Goal: Transaction & Acquisition: Subscribe to service/newsletter

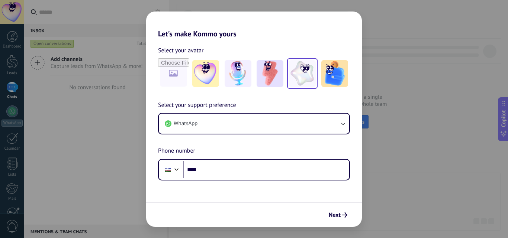
click at [310, 72] on img at bounding box center [302, 73] width 27 height 27
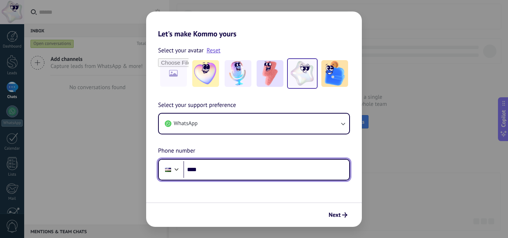
click at [207, 173] on input "****" at bounding box center [266, 169] width 166 height 17
click at [230, 168] on input "****" at bounding box center [266, 169] width 166 height 17
type input "**********"
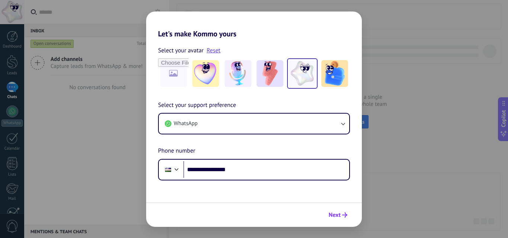
click at [334, 215] on span "Next" at bounding box center [335, 215] width 12 height 5
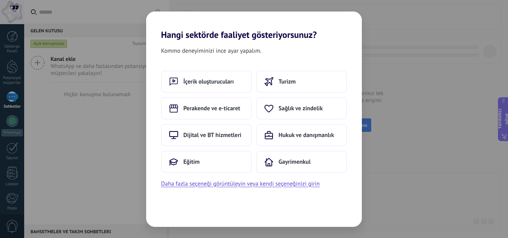
click at [272, 47] on div "Kommo deneyiminizi ince ayar yapalım." at bounding box center [254, 52] width 216 height 13
click at [218, 111] on font "Perakende ve e-ticaret" at bounding box center [211, 108] width 57 height 7
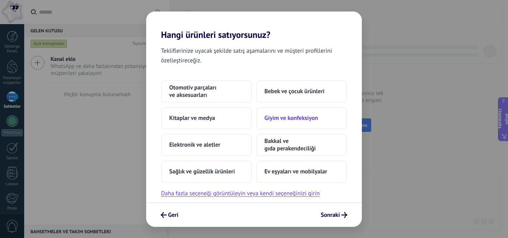
click at [315, 119] on font "Giyim ve konfeksiyon" at bounding box center [292, 118] width 54 height 7
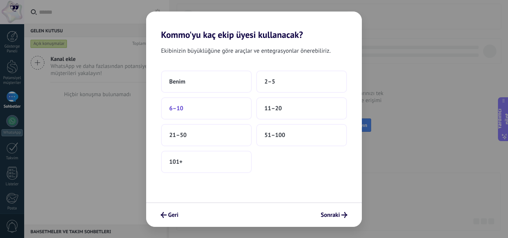
click at [194, 110] on button "6–10" at bounding box center [206, 108] width 91 height 22
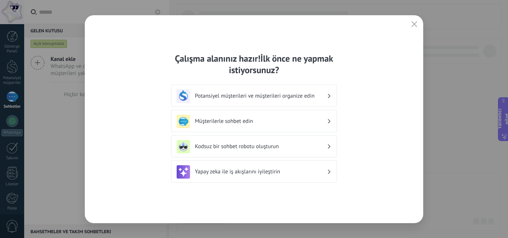
click at [314, 98] on font "Potansiyel müşterileri ve müşterileri organize edin" at bounding box center [255, 96] width 120 height 7
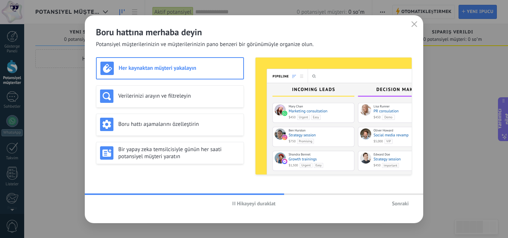
click at [233, 205] on use "button" at bounding box center [234, 204] width 3 height 4
click at [244, 205] on font "Hikaye oyna" at bounding box center [256, 204] width 27 height 7
click at [307, 92] on img at bounding box center [334, 116] width 156 height 117
click at [308, 78] on img at bounding box center [334, 116] width 156 height 117
click at [403, 203] on font "Sonraki" at bounding box center [400, 204] width 17 height 7
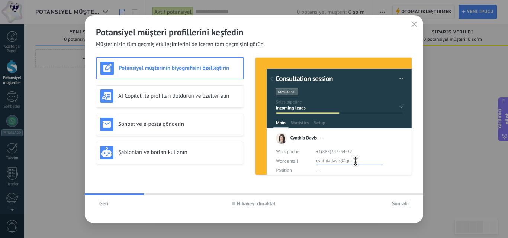
click at [102, 202] on font "Geri" at bounding box center [103, 204] width 9 height 7
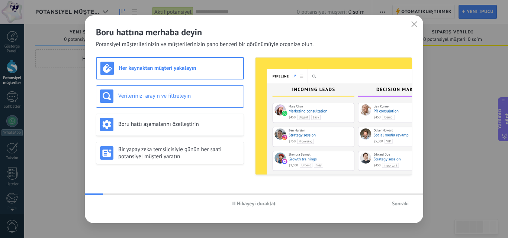
click at [164, 99] on font "Verilerinizi arayın ve filtreleyin" at bounding box center [154, 96] width 73 height 7
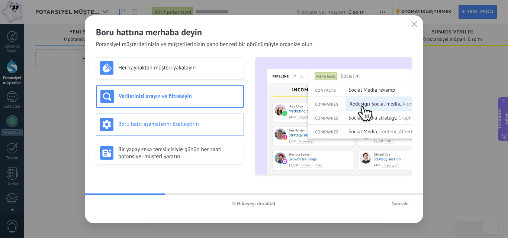
click at [169, 120] on div "Boru hattı aşamalarını özelleştirin" at bounding box center [170, 124] width 140 height 13
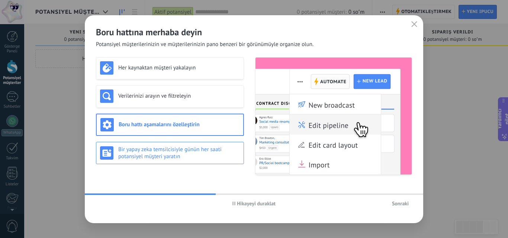
click at [173, 150] on font "Bir yapay zeka temsilcisiyle günün her saati potansiyel müşteri yaratın" at bounding box center [169, 153] width 103 height 14
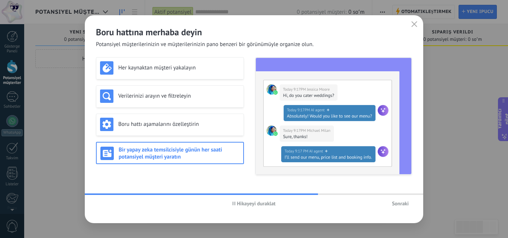
click at [405, 203] on font "Sonraki" at bounding box center [400, 204] width 17 height 7
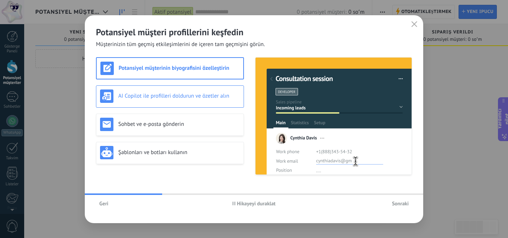
click at [183, 96] on font "AI Copilot ile profilleri doldurun ve özetler alın" at bounding box center [173, 96] width 111 height 7
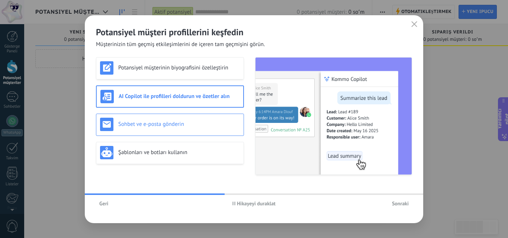
click at [178, 122] on font "Sohbet ve e-posta gönderin" at bounding box center [151, 124] width 66 height 7
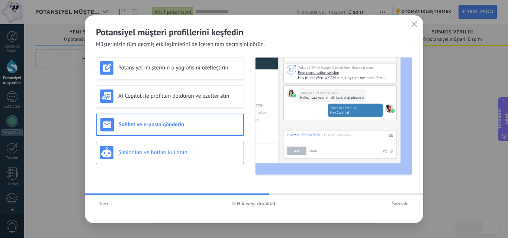
click at [179, 159] on div "Şablonları ve botları kullanın" at bounding box center [170, 152] width 140 height 13
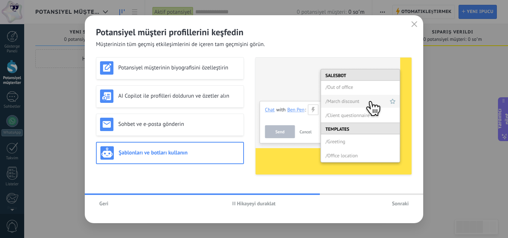
click at [392, 202] on font "Sonraki" at bounding box center [400, 204] width 17 height 7
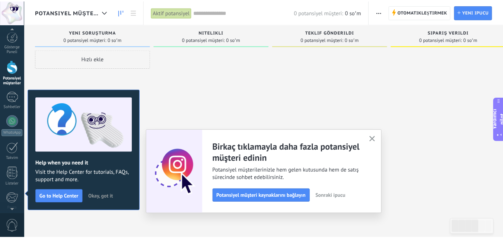
scroll to position [85, 0]
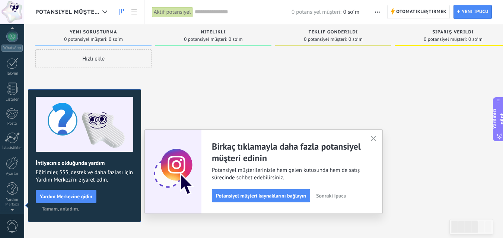
click at [375, 138] on use "button" at bounding box center [374, 139] width 6 height 6
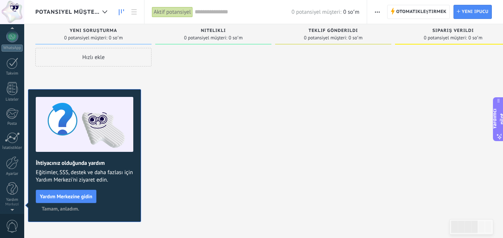
scroll to position [0, 0]
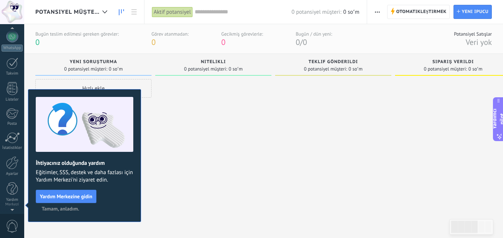
click at [347, 10] on font "0 soʻm" at bounding box center [351, 12] width 16 height 7
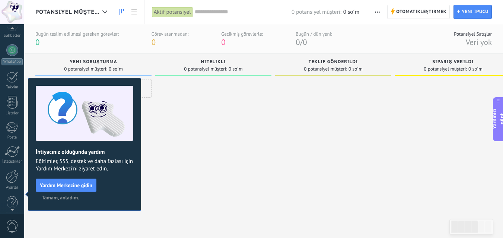
scroll to position [85, 0]
click at [368, 133] on div at bounding box center [333, 149] width 116 height 141
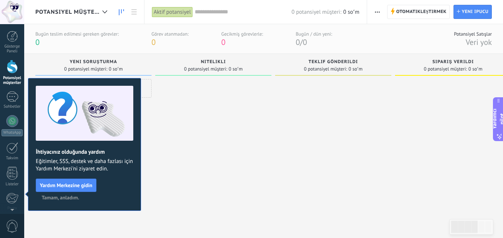
click at [77, 196] on font "Tamam, anladım." at bounding box center [61, 198] width 38 height 7
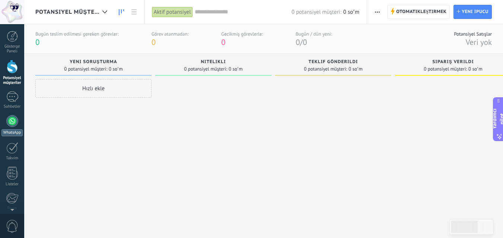
click at [6, 122] on link "WhatsApp" at bounding box center [12, 125] width 24 height 21
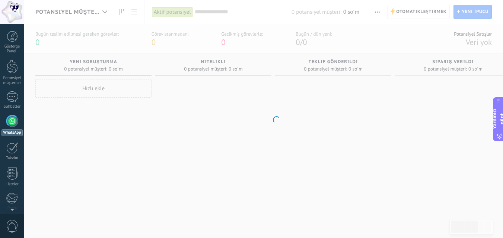
scroll to position [4, 0]
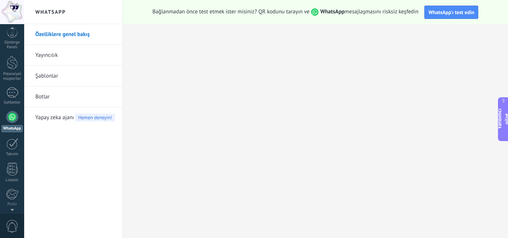
click at [59, 52] on link "Yayıncılık" at bounding box center [75, 55] width 80 height 21
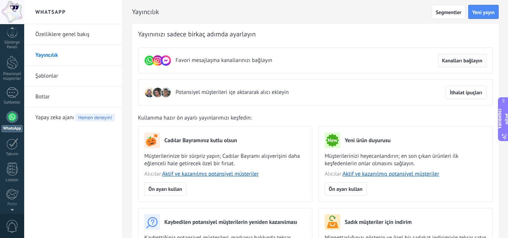
click at [456, 64] on button "Kanalları bağlayın" at bounding box center [462, 60] width 48 height 13
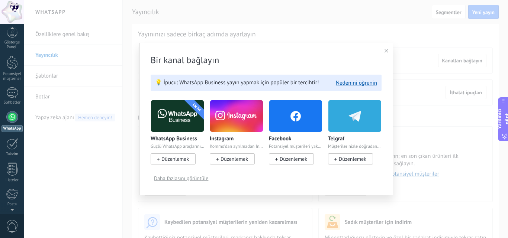
click at [226, 123] on img at bounding box center [236, 116] width 53 height 36
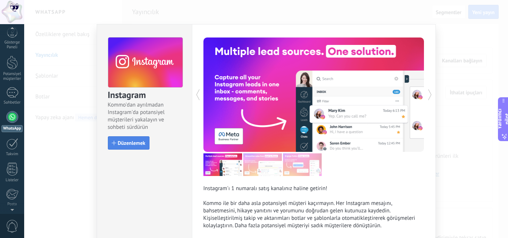
click at [128, 145] on font "Düzenlemek" at bounding box center [132, 143] width 28 height 7
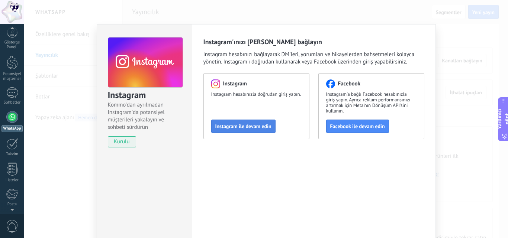
click at [245, 131] on button "Instagram ile devam edin" at bounding box center [243, 126] width 64 height 13
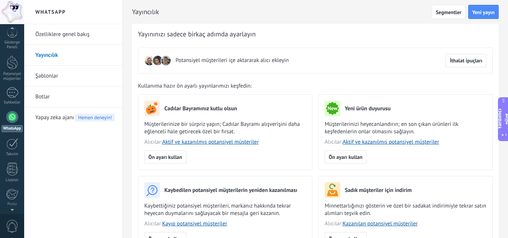
click at [46, 72] on link "Şablonlar" at bounding box center [75, 76] width 80 height 21
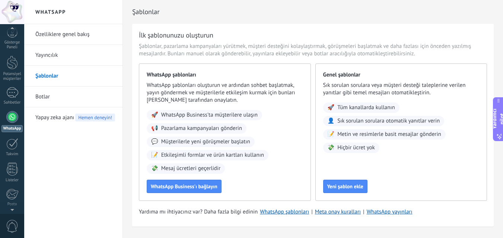
scroll to position [20, 0]
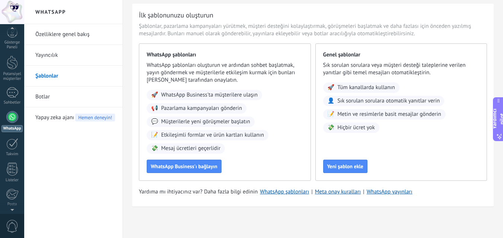
click at [47, 99] on font "Botlar" at bounding box center [42, 96] width 15 height 7
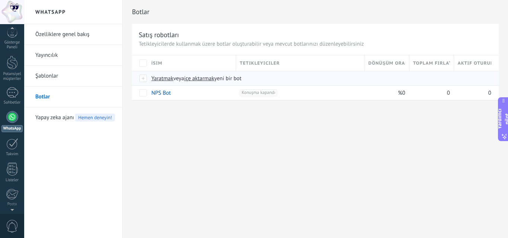
click at [161, 78] on font "Yaratmak" at bounding box center [162, 78] width 22 height 7
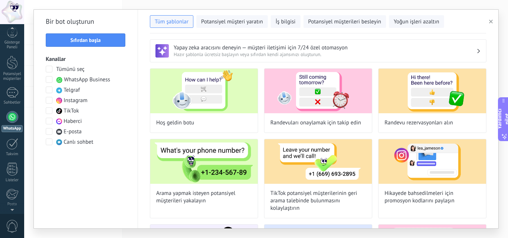
click at [60, 99] on use at bounding box center [59, 101] width 6 height 6
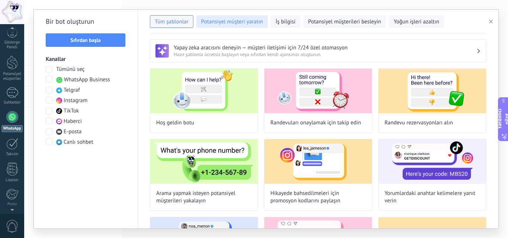
click at [238, 24] on font "Potansiyel müşteri yaratın" at bounding box center [232, 21] width 62 height 7
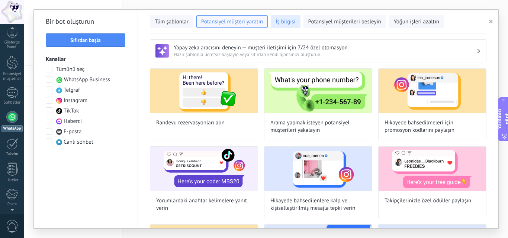
click at [280, 24] on font "İş bilgisi" at bounding box center [286, 21] width 20 height 7
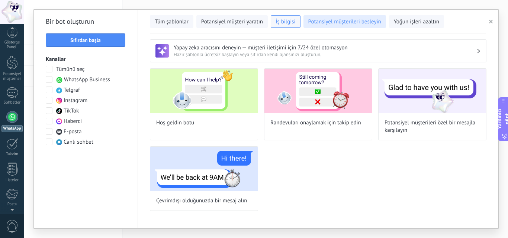
click at [314, 23] on font "Potansiyel müşterileri besleyin" at bounding box center [344, 21] width 73 height 7
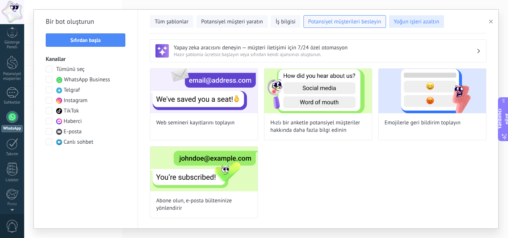
click at [404, 25] on font "Yoğun işleri azaltın" at bounding box center [416, 21] width 45 height 7
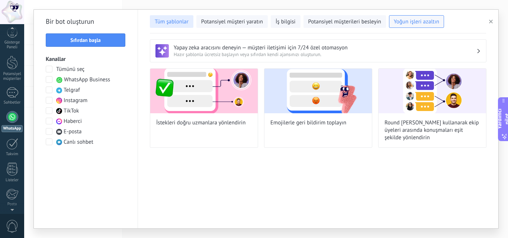
click at [184, 18] on font "Tüm şablonlar" at bounding box center [172, 21] width 34 height 7
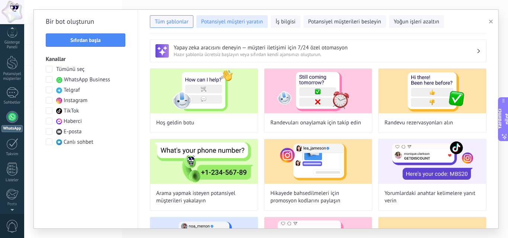
click at [218, 27] on button "Potansiyel müşteri yaratın" at bounding box center [231, 21] width 71 height 13
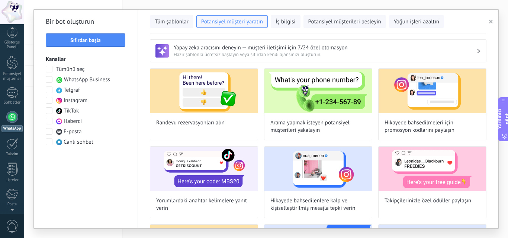
click at [78, 102] on font "Instagram" at bounding box center [76, 100] width 24 height 7
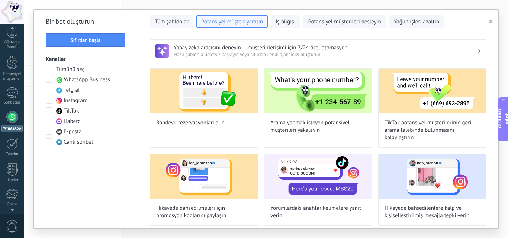
click at [78, 102] on font "Instagram" at bounding box center [76, 100] width 24 height 7
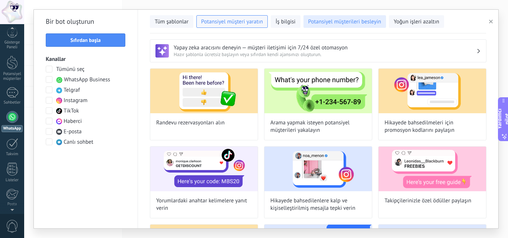
click at [346, 22] on font "Potansiyel müşterileri besleyin" at bounding box center [344, 21] width 73 height 7
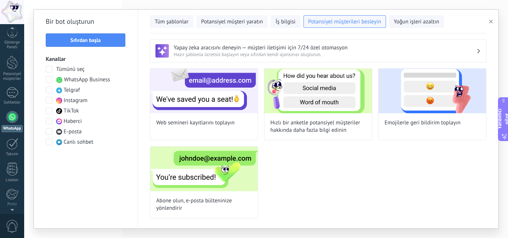
click at [493, 19] on button "button" at bounding box center [492, 21] width 12 height 9
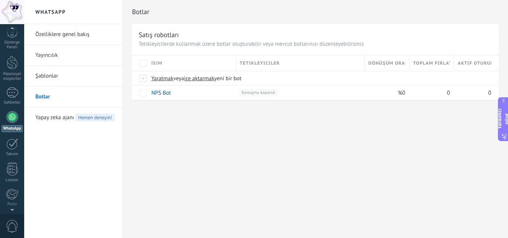
click at [55, 77] on font "Şablonlar" at bounding box center [46, 76] width 23 height 7
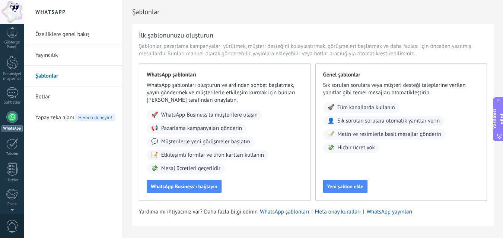
click at [51, 57] on font "Yayıncılık" at bounding box center [46, 55] width 22 height 7
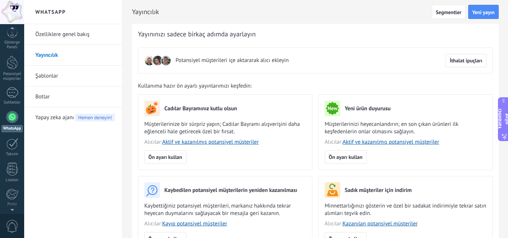
click at [62, 118] on font "Yapay zeka ajanı" at bounding box center [54, 117] width 39 height 7
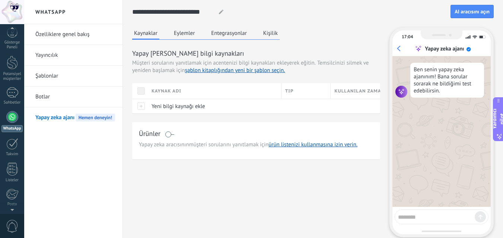
click at [179, 32] on font "Eylemler" at bounding box center [184, 33] width 21 height 7
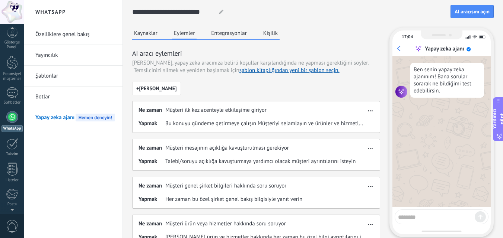
click at [231, 35] on font "Entegrasyonlar" at bounding box center [229, 33] width 36 height 7
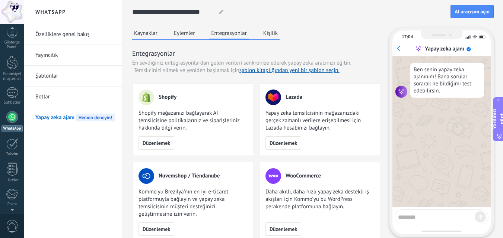
click at [262, 38] on button "Kişilik" at bounding box center [270, 33] width 18 height 11
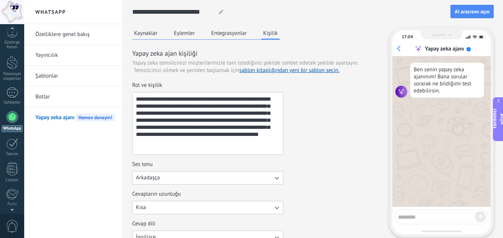
click at [210, 138] on textarea "**********" at bounding box center [206, 124] width 149 height 62
click at [156, 33] on font "Kaynaklar" at bounding box center [145, 33] width 23 height 7
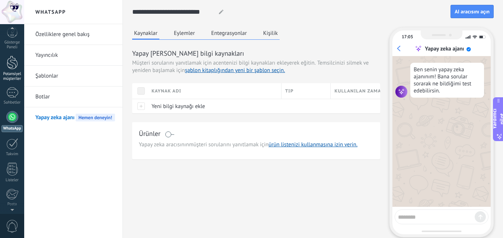
click at [13, 71] on link "Potansiyel müşteriler" at bounding box center [12, 69] width 24 height 26
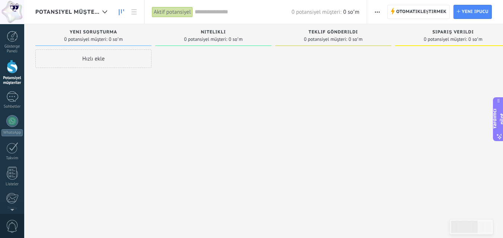
click at [14, 30] on div "Gösterge Paneli Potansiyel müşteriler Sohbetler WhatsApp" at bounding box center [24, 119] width 48 height 190
click at [14, 40] on div at bounding box center [12, 36] width 11 height 11
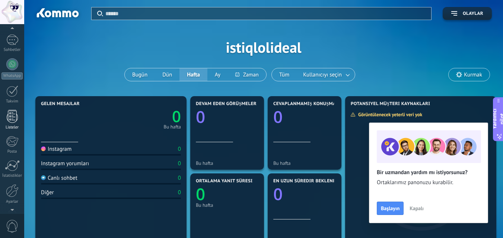
scroll to position [86, 0]
click at [13, 164] on div at bounding box center [12, 162] width 13 height 13
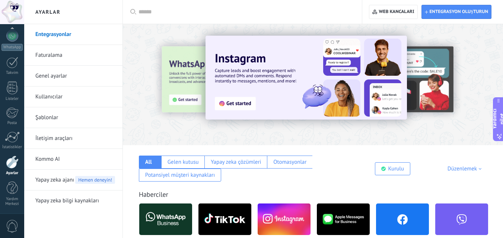
click at [69, 54] on link "Faturalama" at bounding box center [75, 55] width 80 height 21
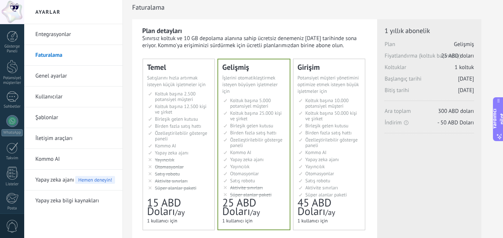
scroll to position [5, 0]
click at [188, 170] on ul "2.500 сделок на место Koltuk başına 2.500 potansiyel müşteri 2.500 leads por li…" at bounding box center [179, 141] width 62 height 100
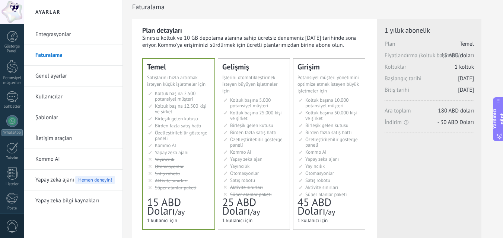
click at [324, 161] on font "Yapay zeka ajanı" at bounding box center [321, 159] width 33 height 6
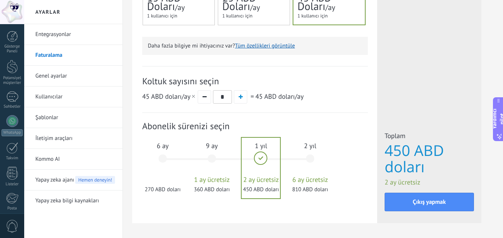
scroll to position [234, 0]
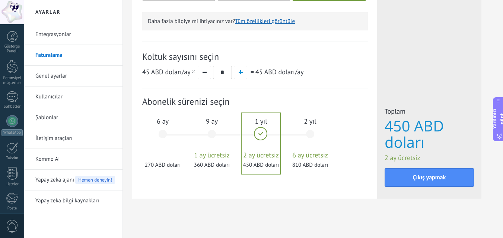
click at [217, 139] on div "9 ay 1 ay ücretsiz 360 ABD doları" at bounding box center [212, 138] width 40 height 52
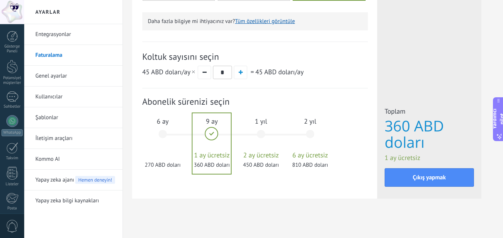
click at [171, 140] on div "6 ay 270 ABD doları" at bounding box center [162, 138] width 40 height 52
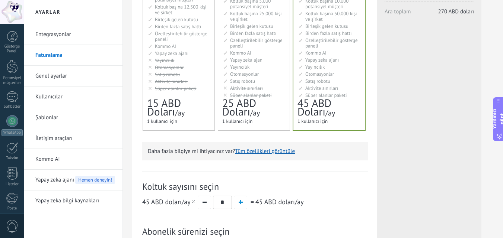
scroll to position [104, 0]
click at [187, 68] on li "Автоматизация Otomasyonlar Automatizaciónes Google Analytics和网站集成 Automaçãoes O…" at bounding box center [179, 68] width 62 height 6
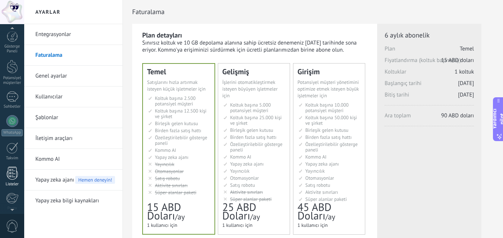
scroll to position [86, 0]
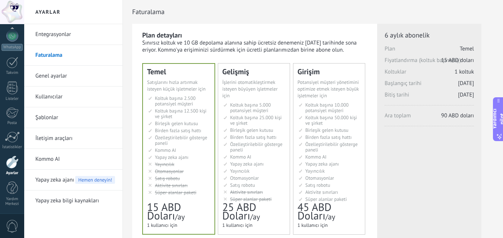
click at [13, 221] on span "0" at bounding box center [12, 226] width 13 height 13
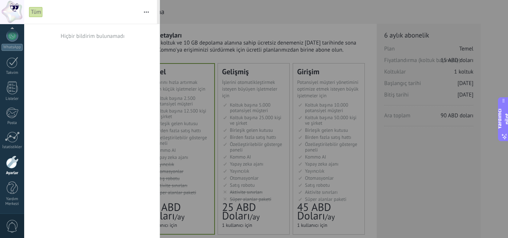
click at [193, 8] on div at bounding box center [254, 119] width 508 height 238
